Goal: Task Accomplishment & Management: Manage account settings

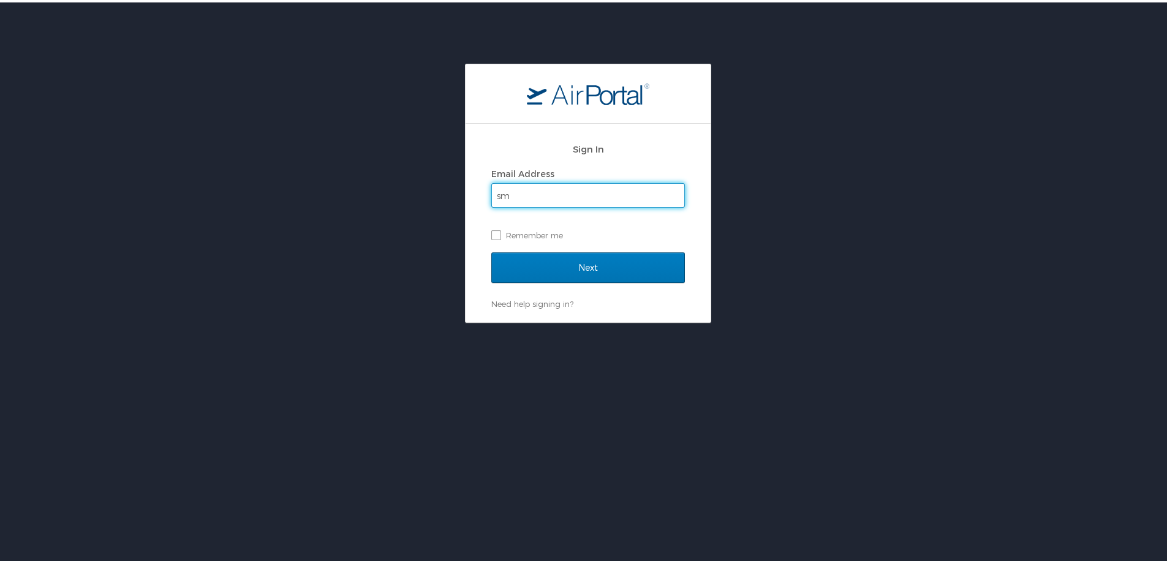
type input "smithke@gram.edu"
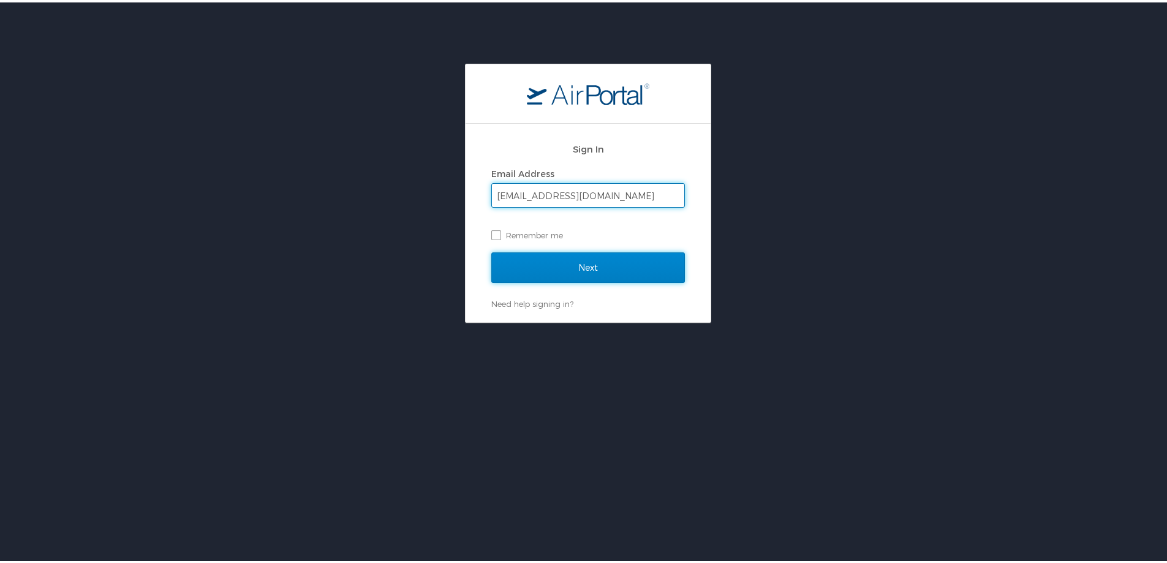
drag, startPoint x: 548, startPoint y: 270, endPoint x: 537, endPoint y: 216, distance: 54.3
click at [548, 270] on input "Next" at bounding box center [588, 265] width 194 height 31
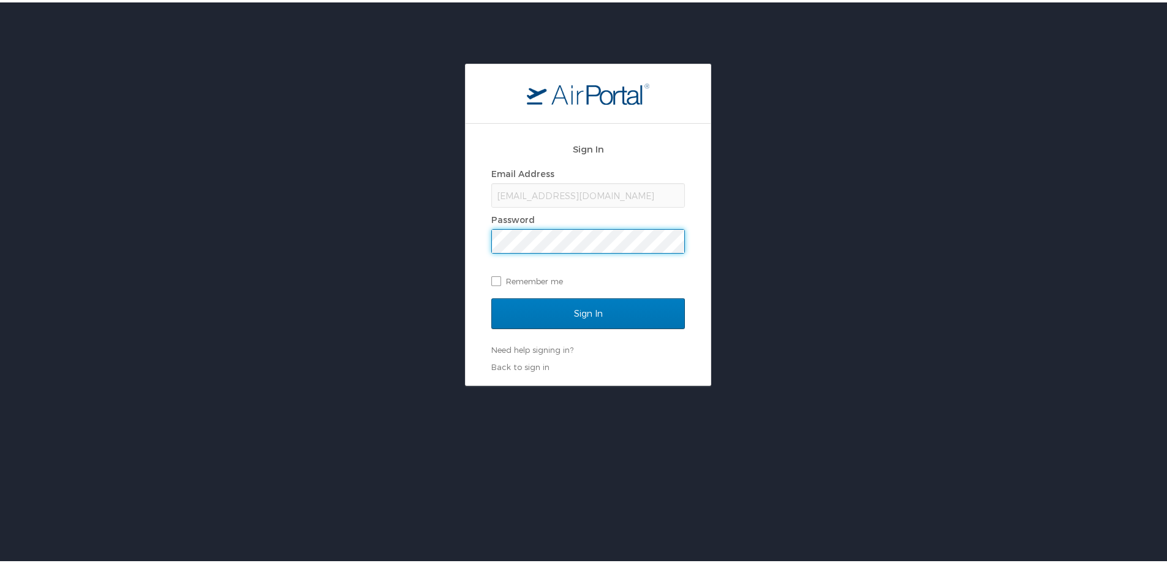
click at [491, 296] on input "Sign In" at bounding box center [588, 311] width 194 height 31
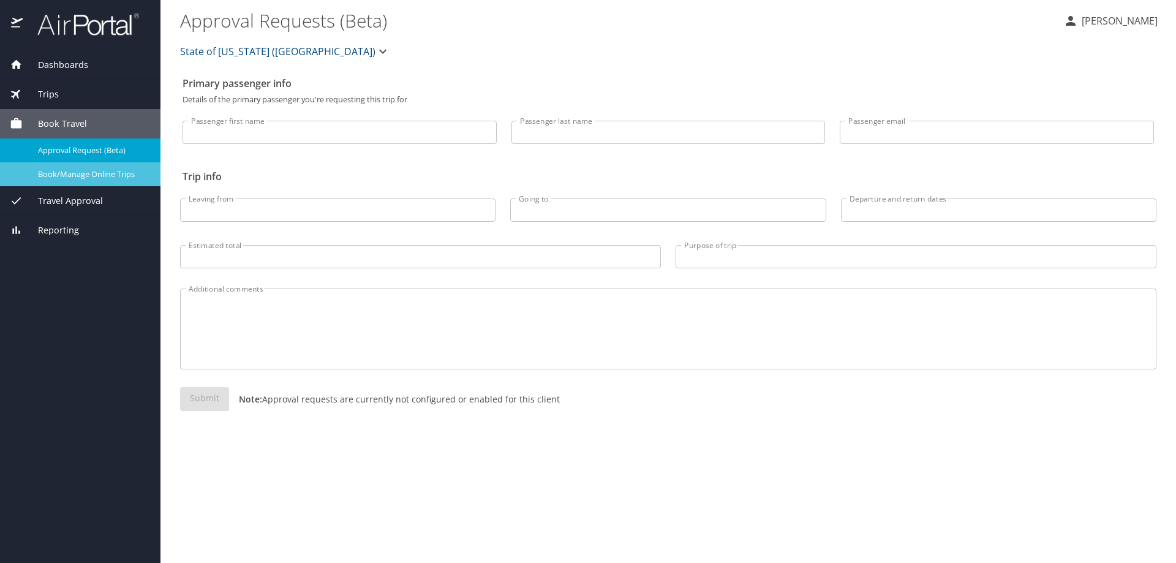
click at [57, 175] on span "Book/Manage Online Trips" at bounding box center [92, 175] width 108 height 12
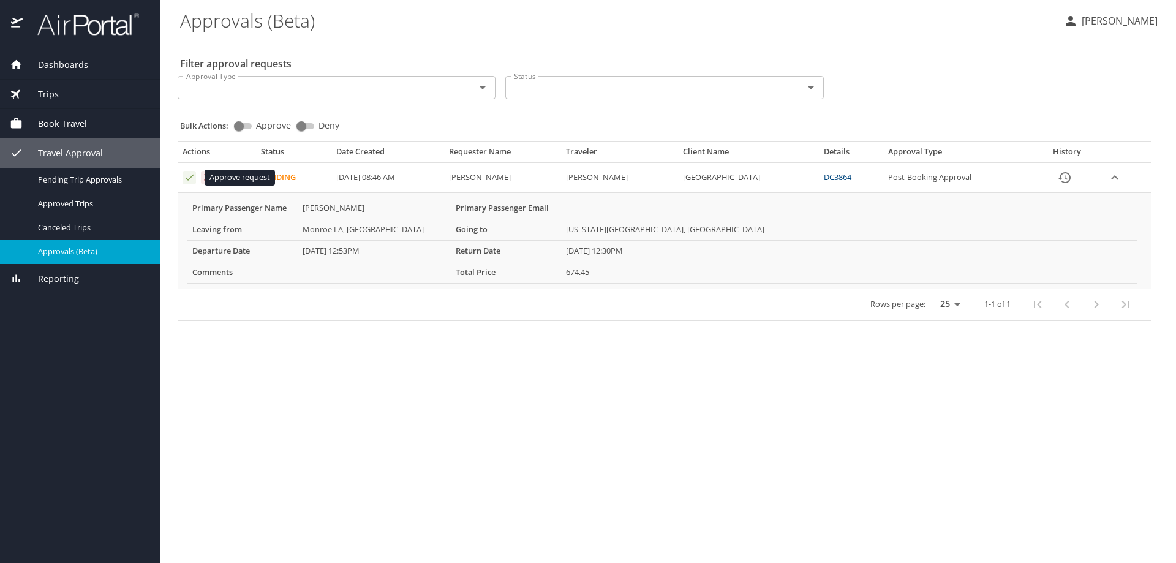
click at [191, 180] on icon "Approval table" at bounding box center [190, 178] width 12 height 12
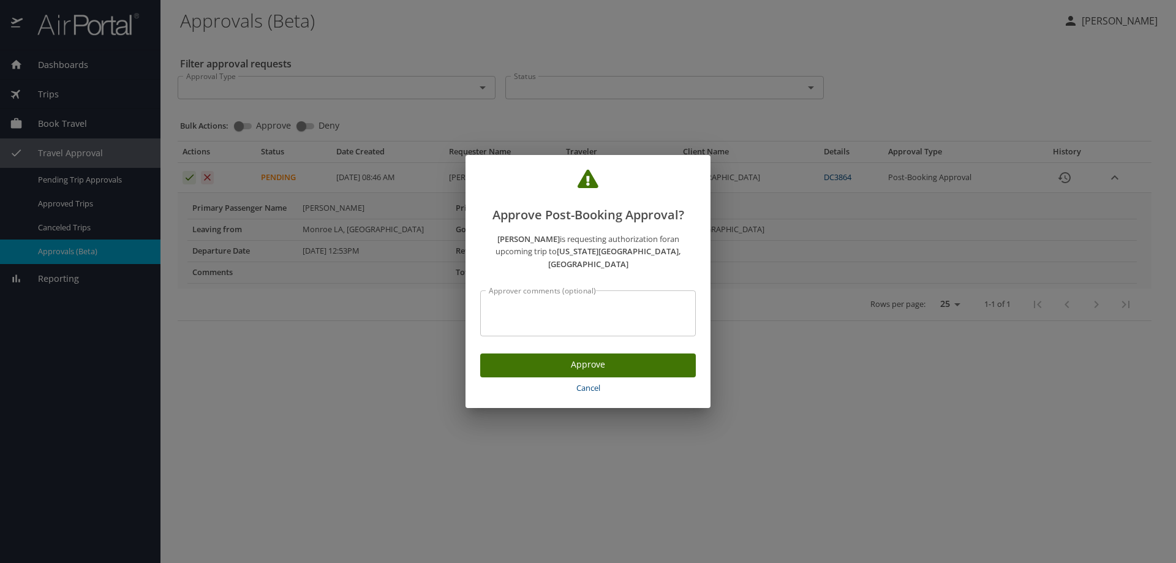
click at [594, 357] on span "Approve" at bounding box center [588, 364] width 196 height 15
